Goal: Task Accomplishment & Management: Manage account settings

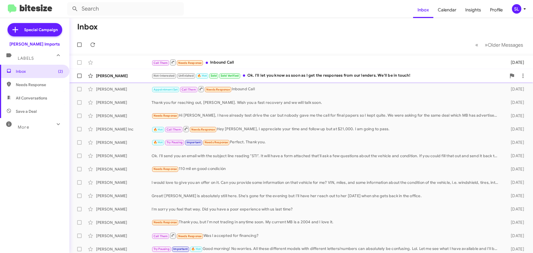
click at [317, 77] on div "Not-Interested Unfinished 🔥 Hot Sold Sold Verified Ok. I'll let you know as soo…" at bounding box center [329, 75] width 355 height 6
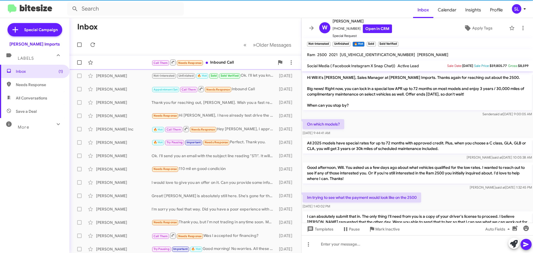
scroll to position [224, 0]
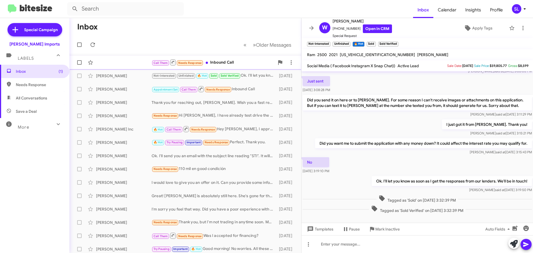
click at [240, 61] on div "Call Them Needs Response Inbound Call" at bounding box center [213, 62] width 123 height 7
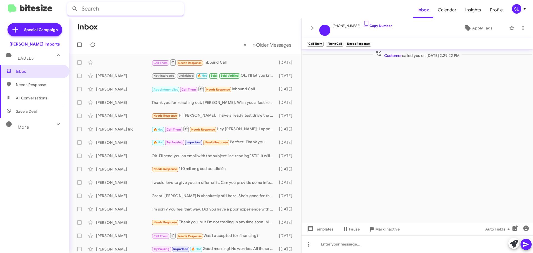
click at [83, 8] on input "text" at bounding box center [125, 8] width 117 height 13
type input "[PERSON_NAME]"
click at [69, 3] on button at bounding box center [74, 8] width 11 height 11
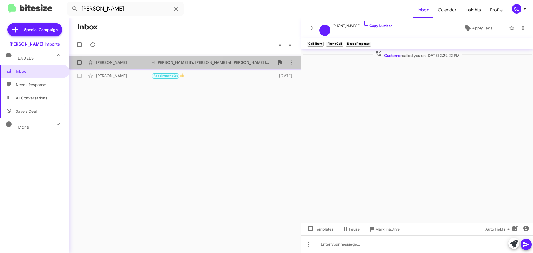
click at [157, 62] on div "Hi [PERSON_NAME] it's [PERSON_NAME] at [PERSON_NAME] Imports. Thanks again for …" at bounding box center [213, 63] width 123 height 6
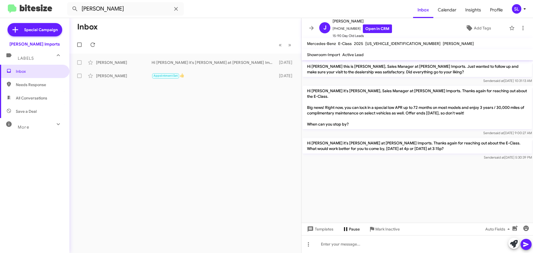
click at [355, 229] on span "Pause" at bounding box center [354, 229] width 11 height 10
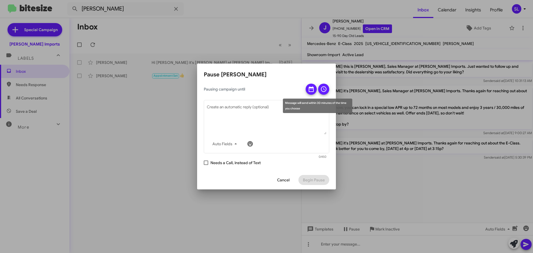
click at [313, 89] on icon at bounding box center [311, 89] width 7 height 7
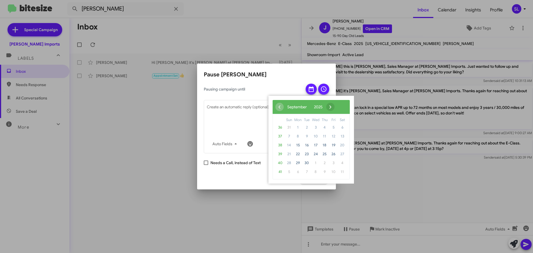
click at [335, 105] on span "›" at bounding box center [330, 107] width 8 height 8
click at [330, 105] on span "›" at bounding box center [326, 107] width 8 height 8
click at [311, 144] on span "11" at bounding box center [306, 145] width 9 height 9
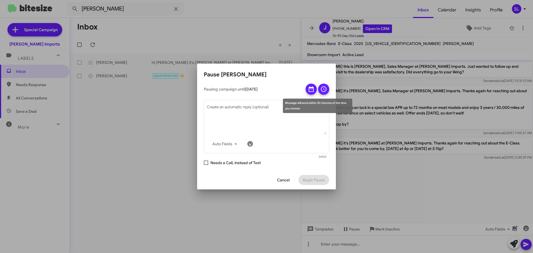
click at [326, 86] on icon at bounding box center [324, 89] width 7 height 7
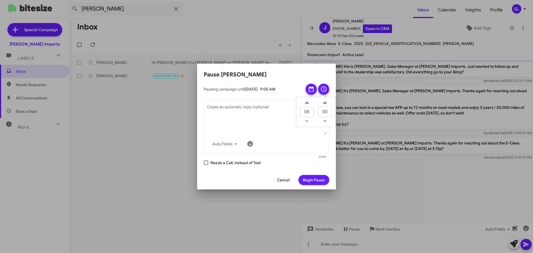
click at [307, 105] on div "Message will send within 30 minutes of the time you choose" at bounding box center [317, 106] width 69 height 14
click at [324, 90] on icon at bounding box center [324, 89] width 7 height 7
click at [308, 100] on link at bounding box center [307, 103] width 10 height 6
type input "10"
click at [317, 178] on span "Begin Pause" at bounding box center [314, 180] width 22 height 10
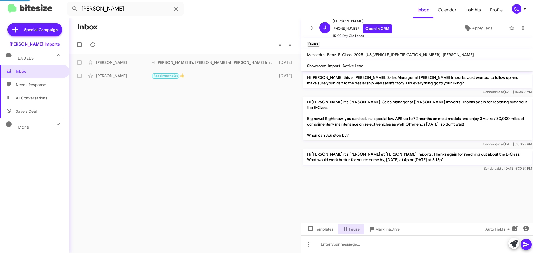
scroll to position [1, 0]
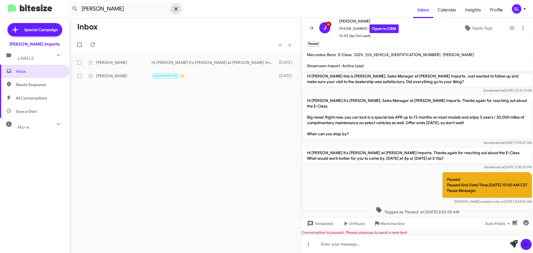
click at [174, 9] on icon at bounding box center [176, 9] width 7 height 7
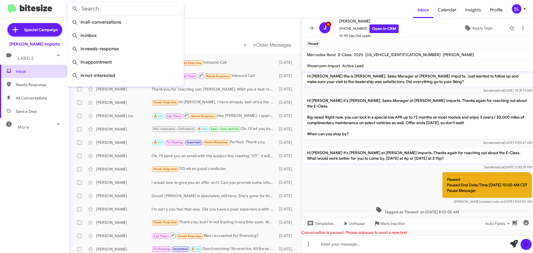
click at [14, 68] on span "Inbox" at bounding box center [34, 71] width 69 height 13
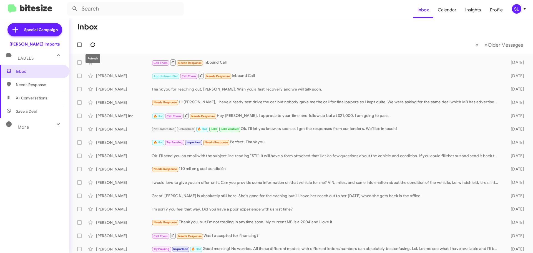
click at [90, 44] on icon at bounding box center [92, 44] width 7 height 7
click at [92, 42] on icon at bounding box center [92, 44] width 7 height 7
